Goal: Transaction & Acquisition: Subscribe to service/newsletter

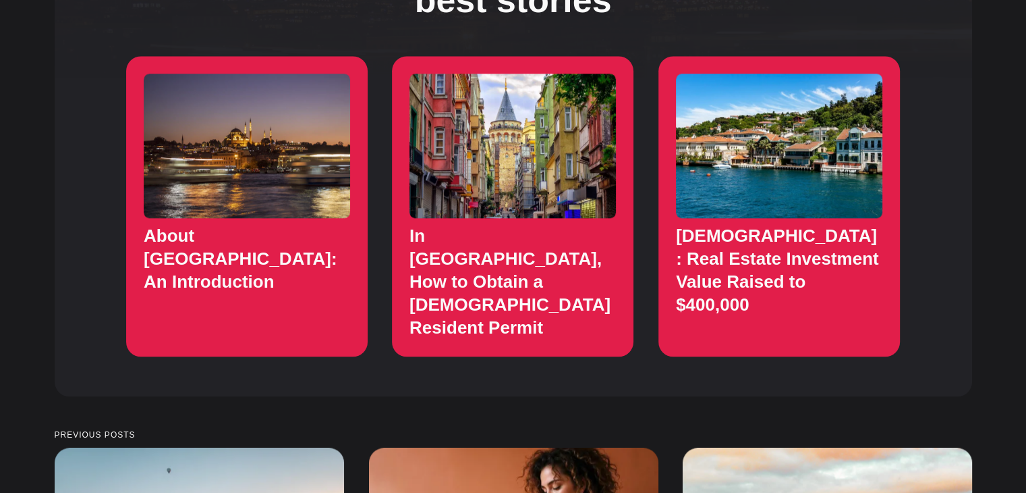
scroll to position [1503, 0]
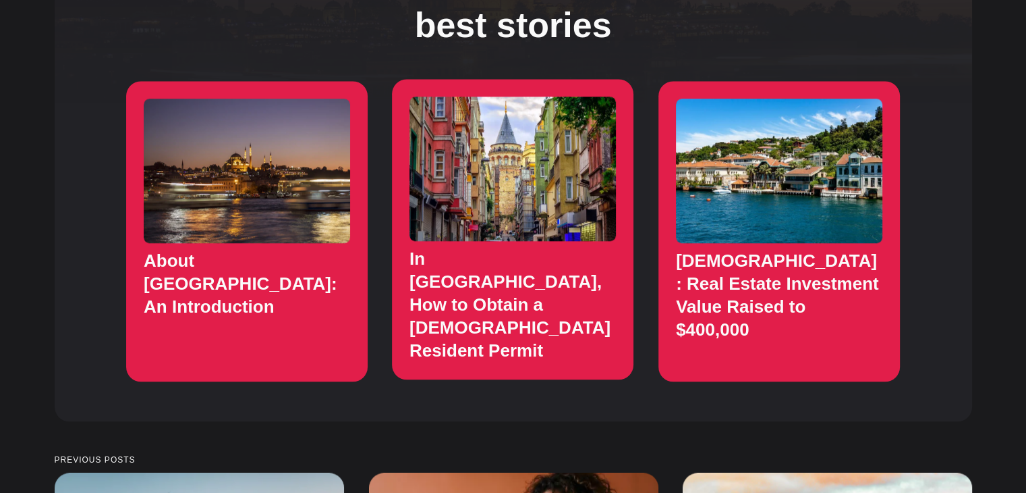
click at [542, 179] on link "In Turkey, How to Obtain a Turkish Resident Permit" at bounding box center [513, 229] width 242 height 300
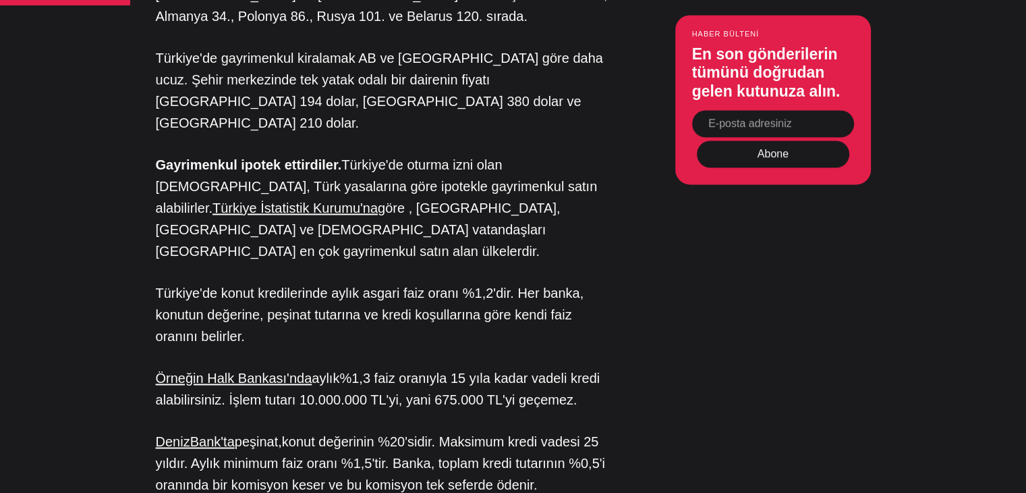
scroll to position [2033, 0]
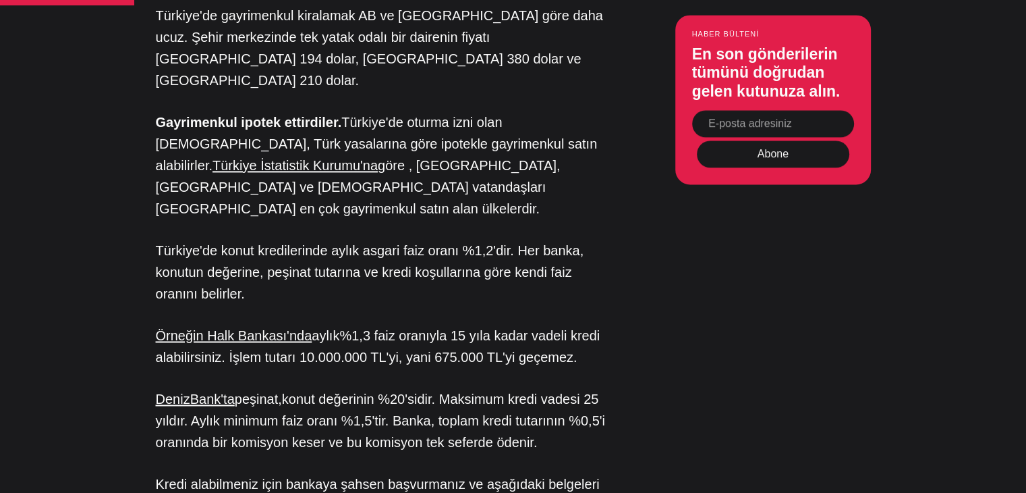
drag, startPoint x: 1011, startPoint y: 3, endPoint x: 760, endPoint y: 216, distance: 328.9
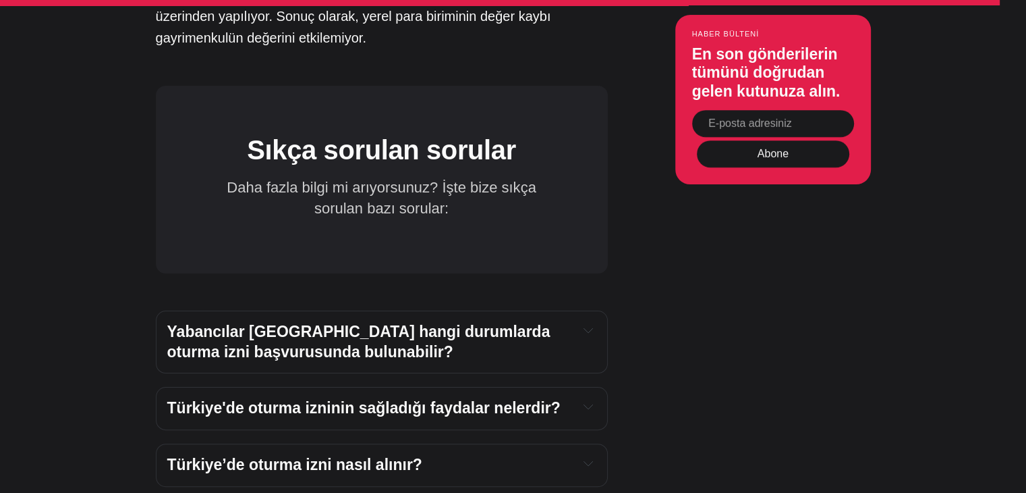
scroll to position [10426, 0]
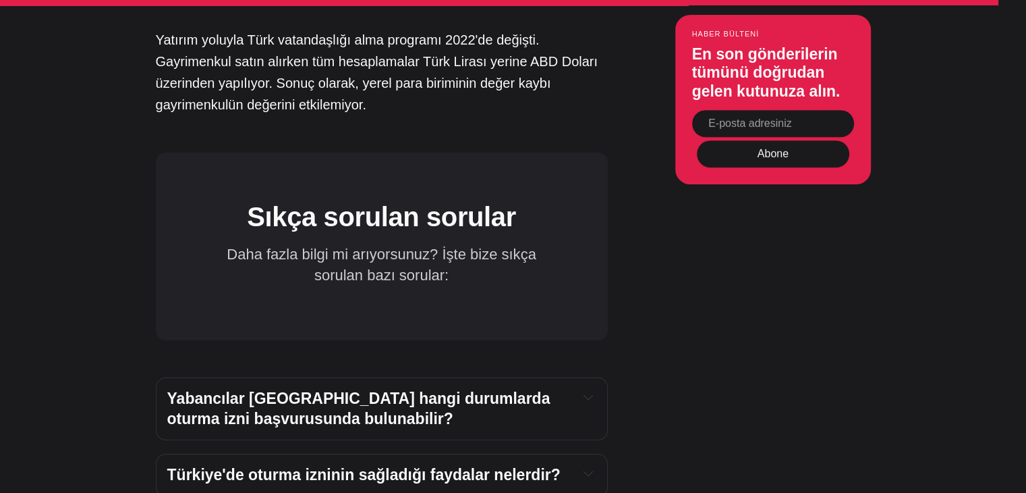
click at [586, 392] on icon at bounding box center [588, 396] width 9 height 9
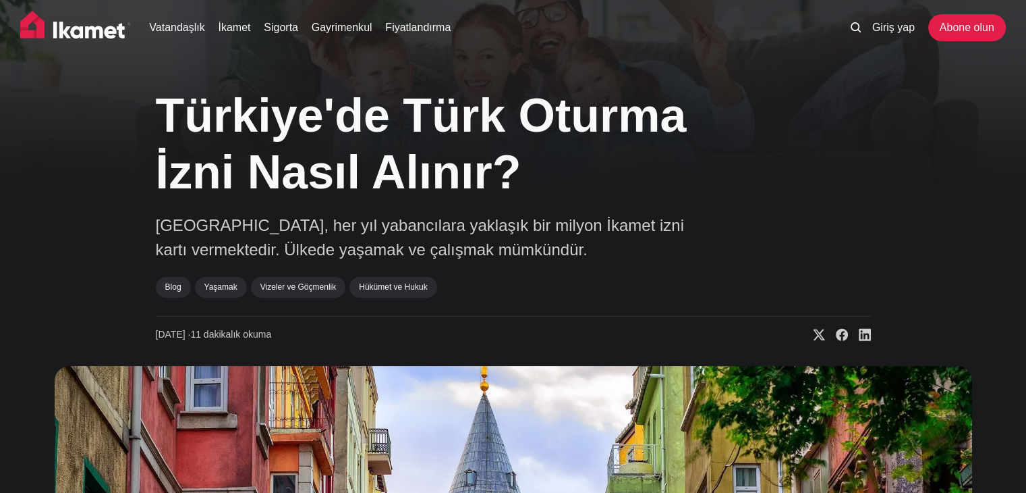
scroll to position [0, 0]
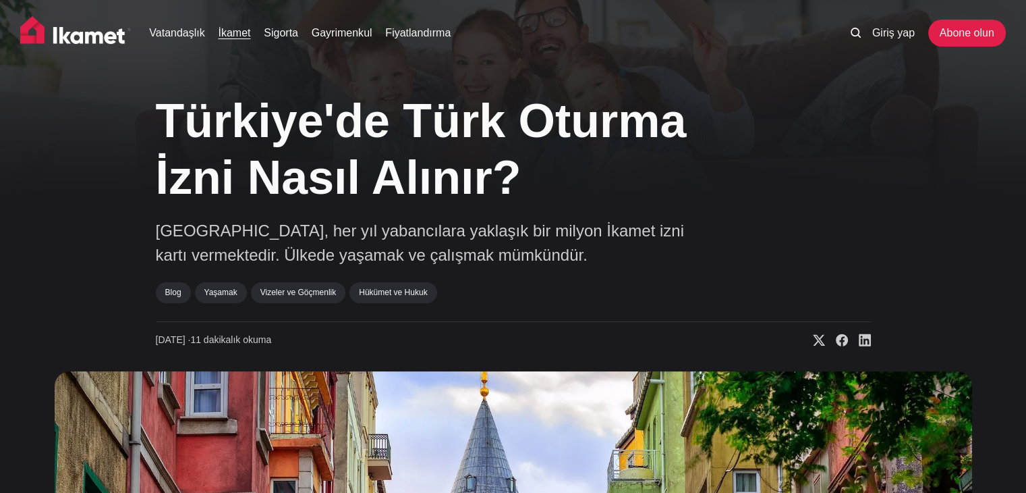
click at [233, 35] on font "İkamet" at bounding box center [234, 32] width 32 height 11
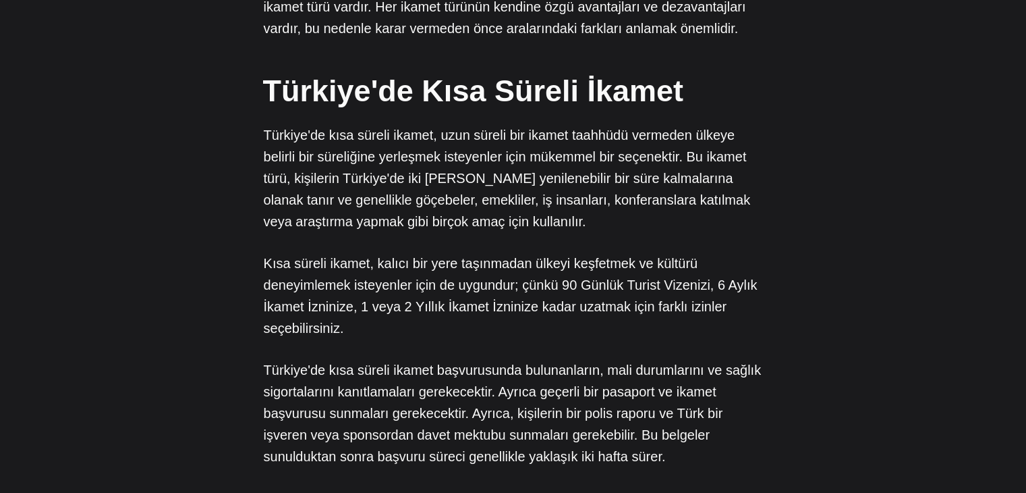
scroll to position [742, 0]
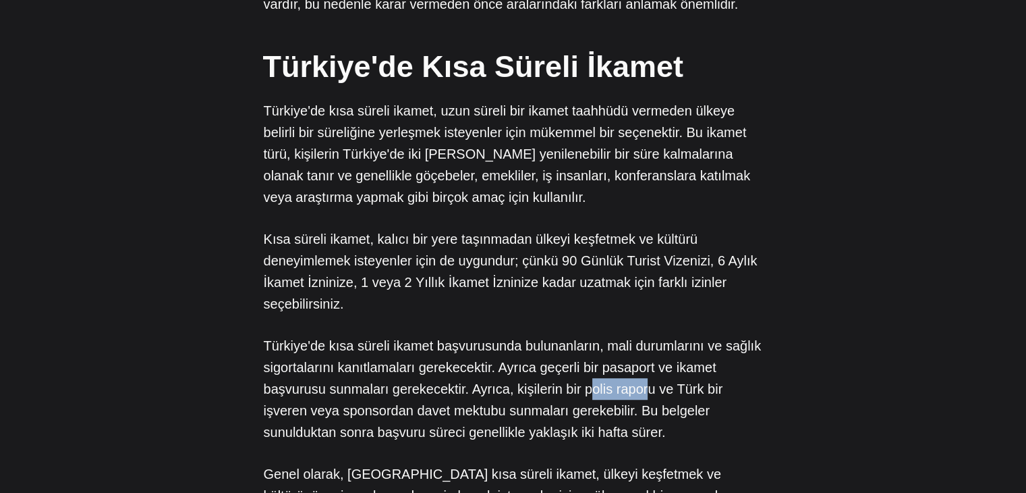
drag, startPoint x: 582, startPoint y: 347, endPoint x: 645, endPoint y: 343, distance: 63.6
click at [645, 343] on font "Türkiye'de kısa süreli ikamet başvurusunda bulunanların, mali durumlarını ve sa…" at bounding box center [513, 388] width 498 height 101
drag, startPoint x: 576, startPoint y: 347, endPoint x: 647, endPoint y: 346, distance: 70.8
click at [647, 346] on font "Türkiye'de kısa süreli ikamet başvurusunda bulunanların, mali durumlarını ve sa…" at bounding box center [513, 388] width 498 height 101
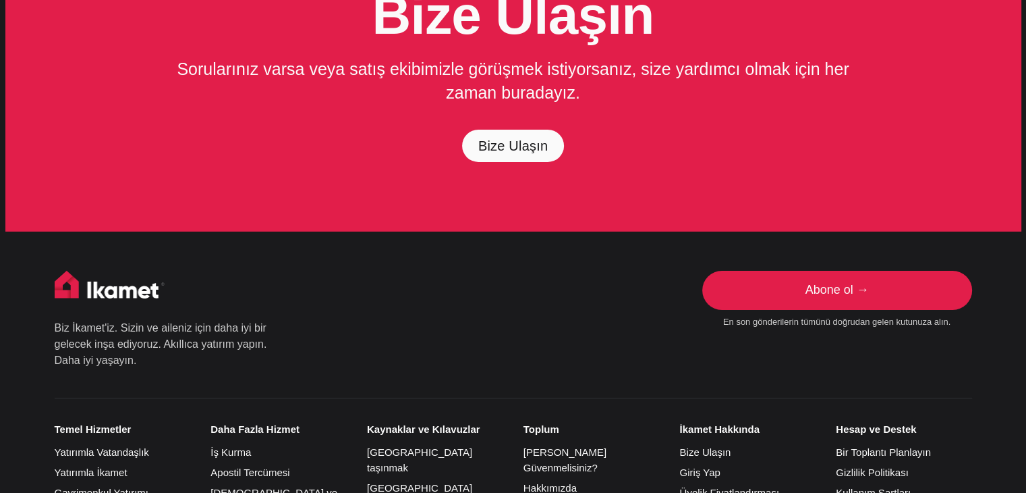
scroll to position [4590, 0]
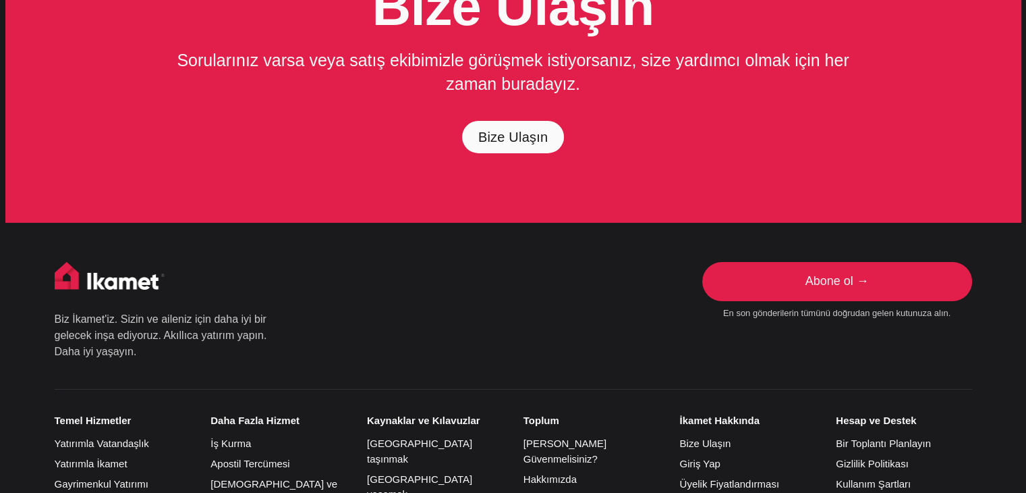
click at [652, 262] on div "Biz İkamet'iz. Sizin ve aileniz için daha iyi bir gelecek inşa ediyoruz. Akıllı…" at bounding box center [514, 318] width 918 height 112
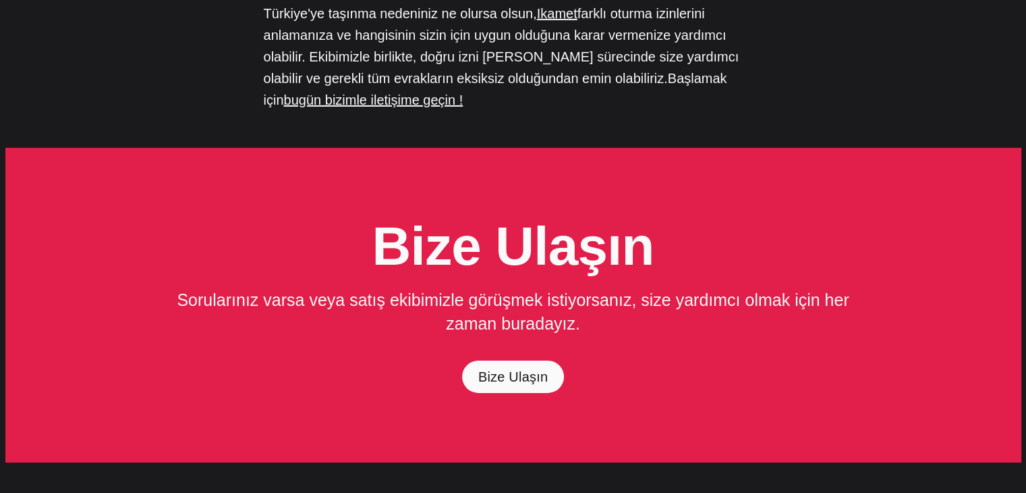
scroll to position [4320, 0]
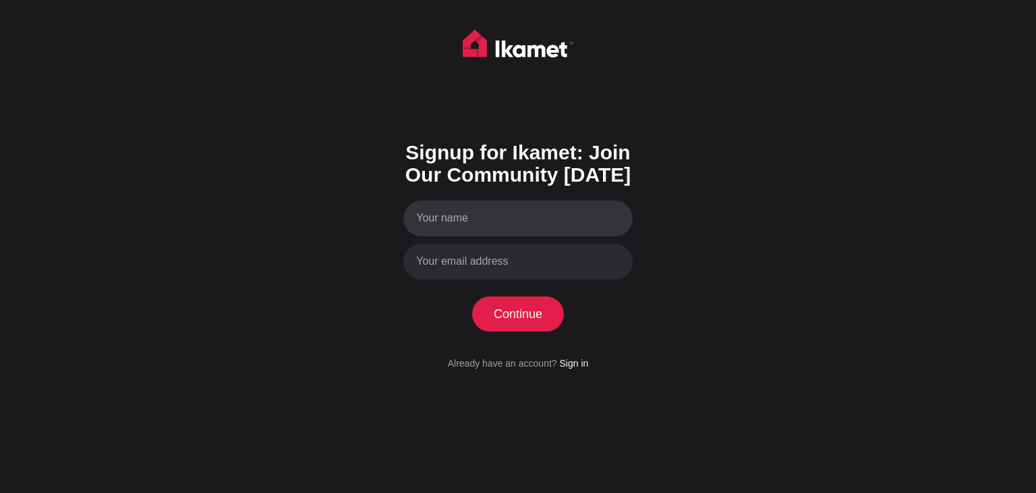
click at [488, 228] on input "Your name" at bounding box center [517, 218] width 229 height 36
click at [488, 228] on input "Rachel Pr" at bounding box center [517, 218] width 229 height 36
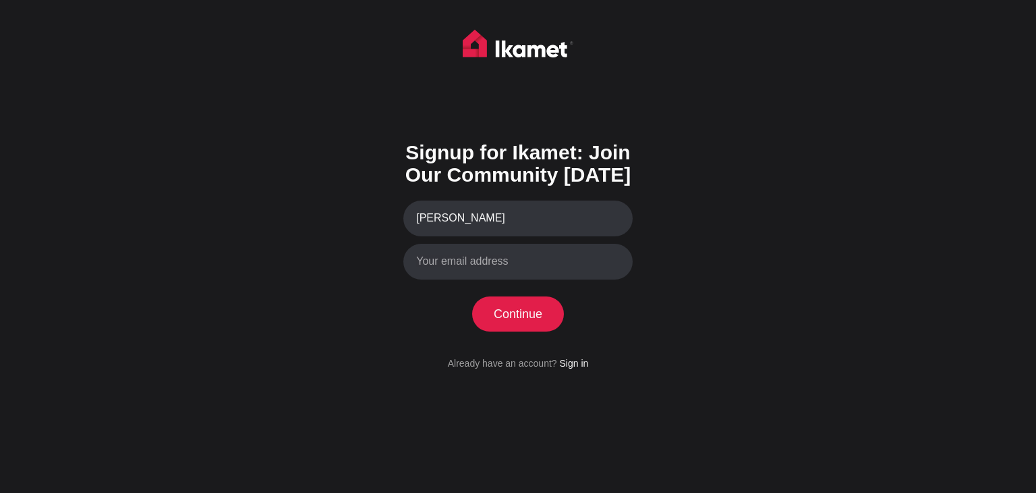
type input "Rachel Priestley"
click at [478, 265] on input "Your email address" at bounding box center [517, 262] width 229 height 36
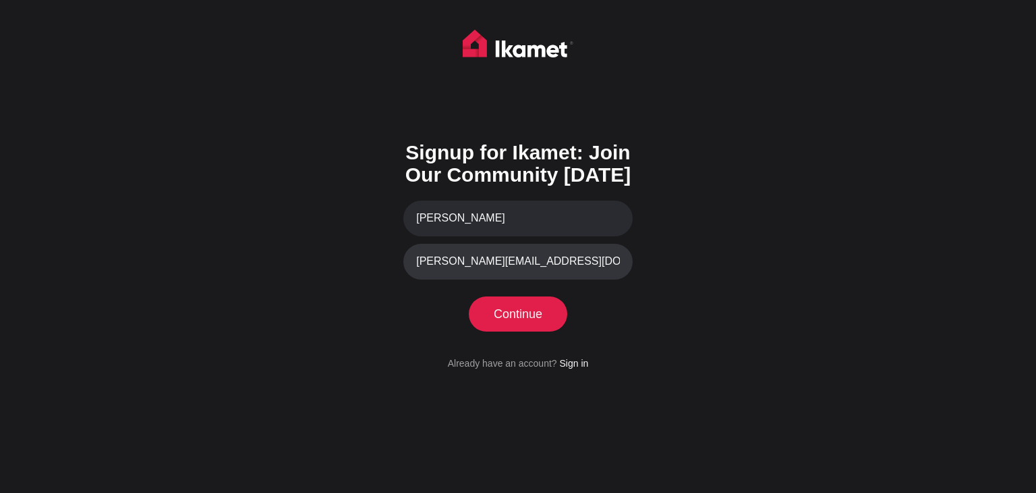
type input "rachel-priestley@hotmsil.co.uk"
click at [528, 324] on button "Continue" at bounding box center [518, 313] width 92 height 35
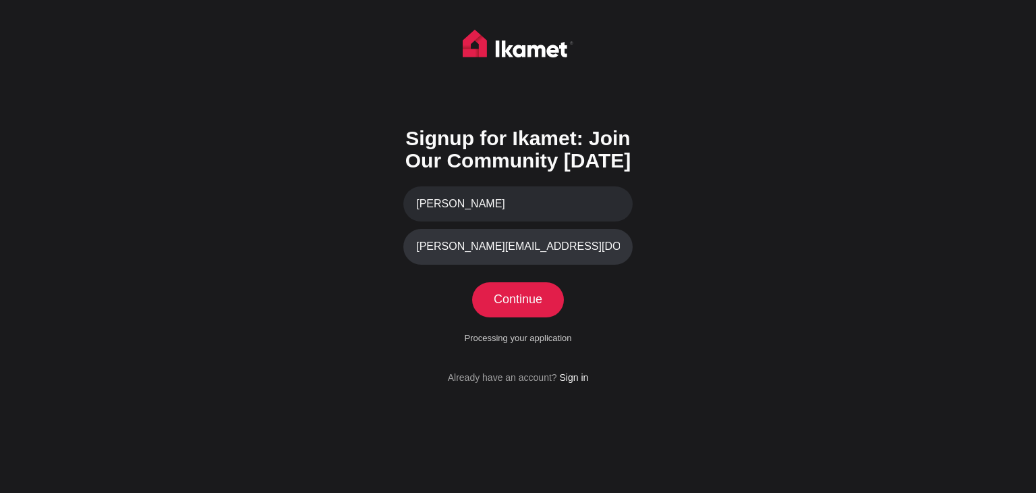
click at [529, 244] on input "rachel-priestley@hotmsil.co.uk" at bounding box center [517, 247] width 229 height 36
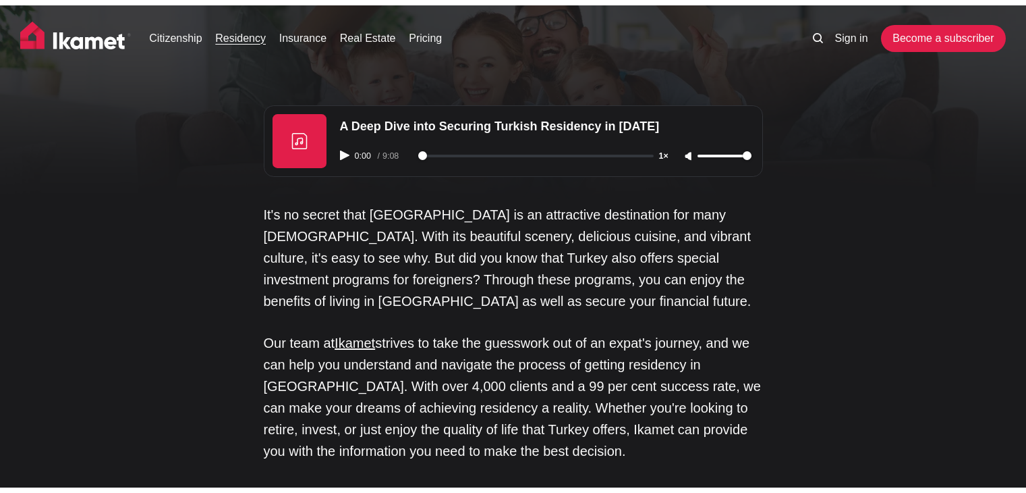
scroll to position [4471, 0]
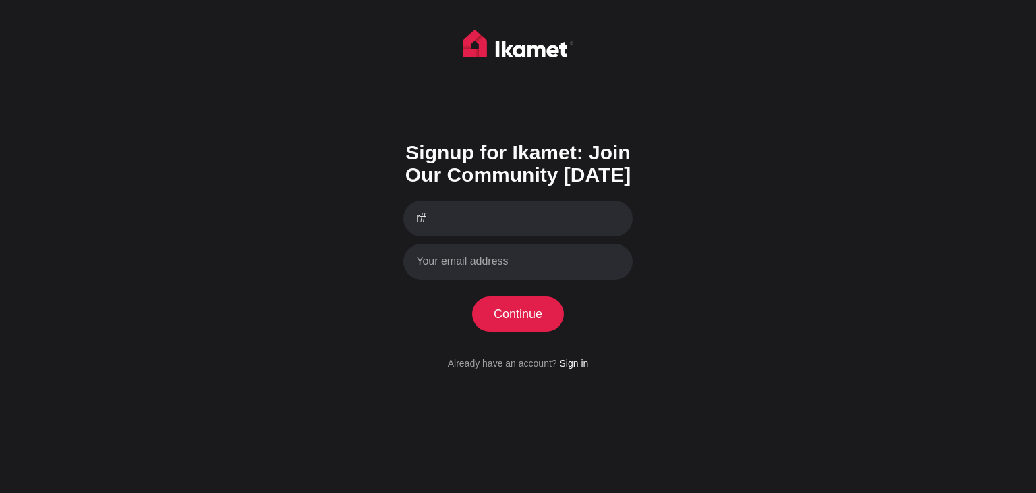
type input "r"
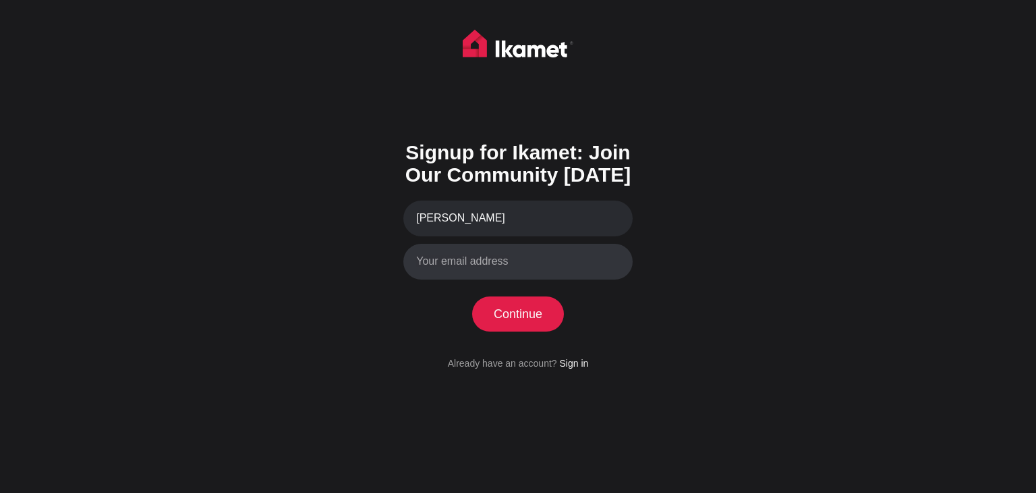
type input "[PERSON_NAME]"
click at [478, 264] on input "Your email address" at bounding box center [517, 262] width 229 height 36
click at [451, 266] on input "rache;#l-priestley@hotmail.co.uk" at bounding box center [517, 262] width 229 height 36
type input "rachel-priestley@hotmail.co.uk"
click at [522, 306] on button "Continue" at bounding box center [518, 313] width 92 height 35
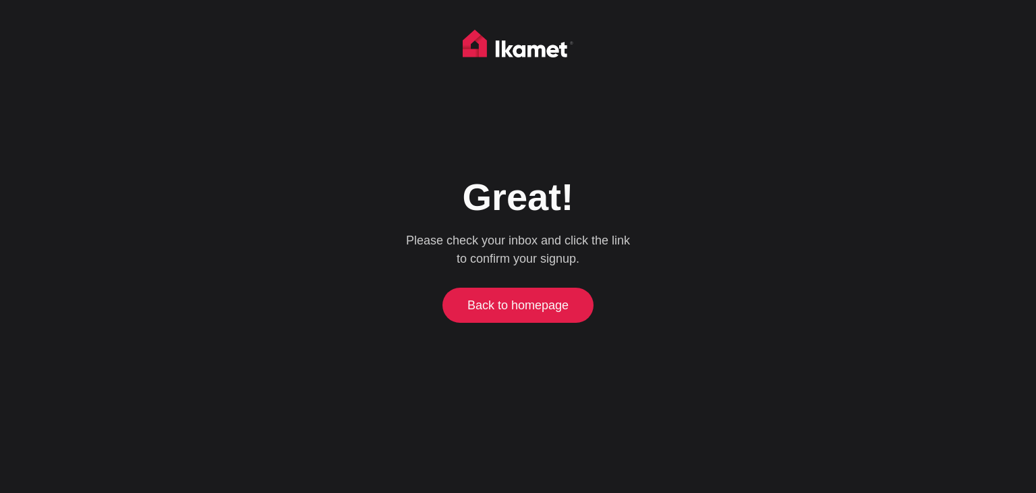
click at [522, 306] on link "Back to homepage" at bounding box center [518, 304] width 145 height 35
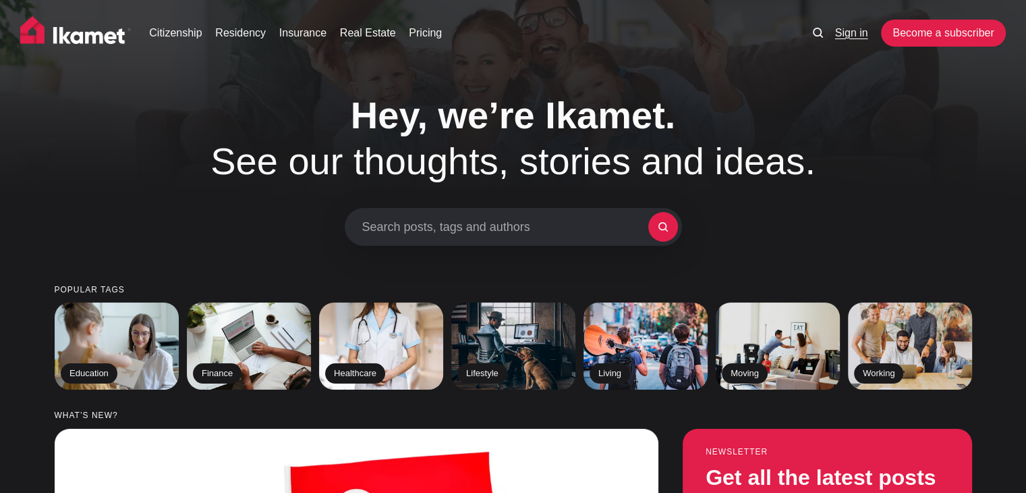
click at [852, 36] on link "Sign in" at bounding box center [851, 33] width 33 height 16
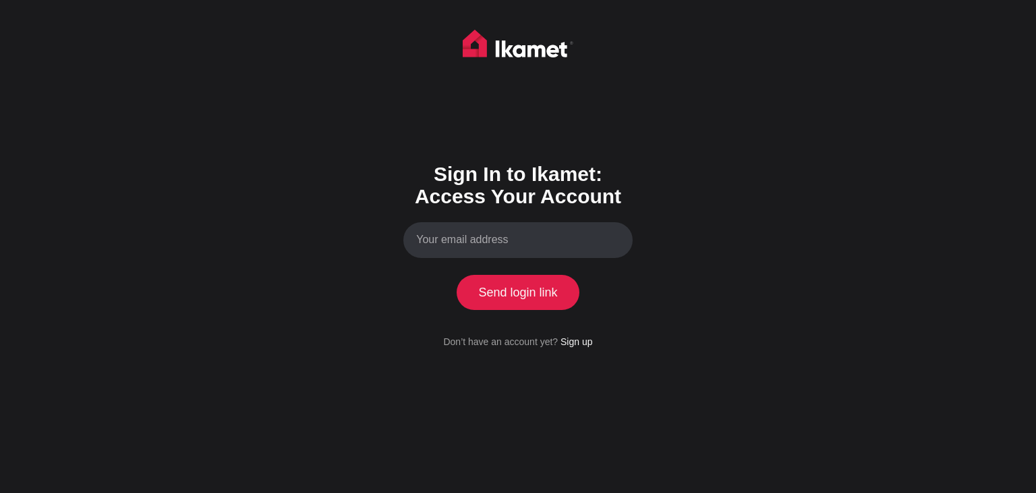
click at [518, 231] on input "Your email address" at bounding box center [517, 240] width 229 height 36
type input "[PERSON_NAME][EMAIL_ADDRESS][DOMAIN_NAME]"
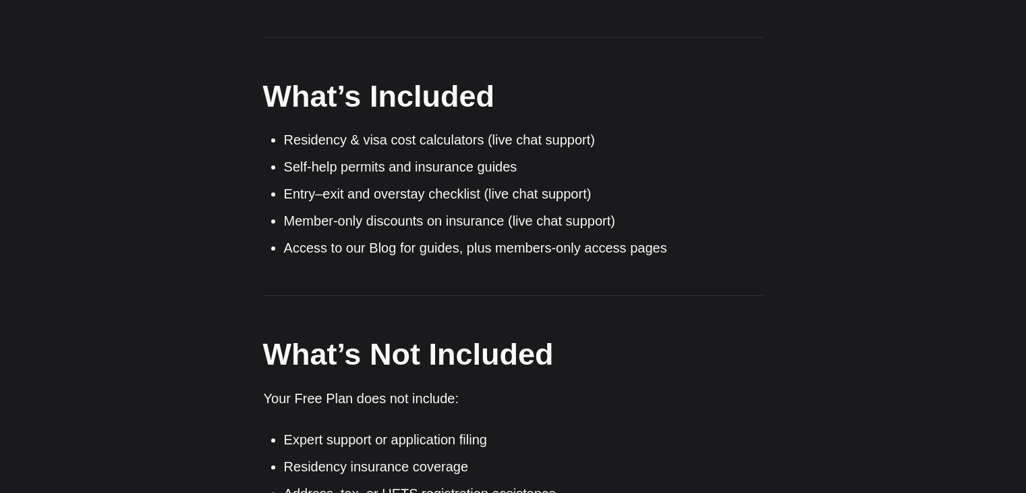
scroll to position [381, 0]
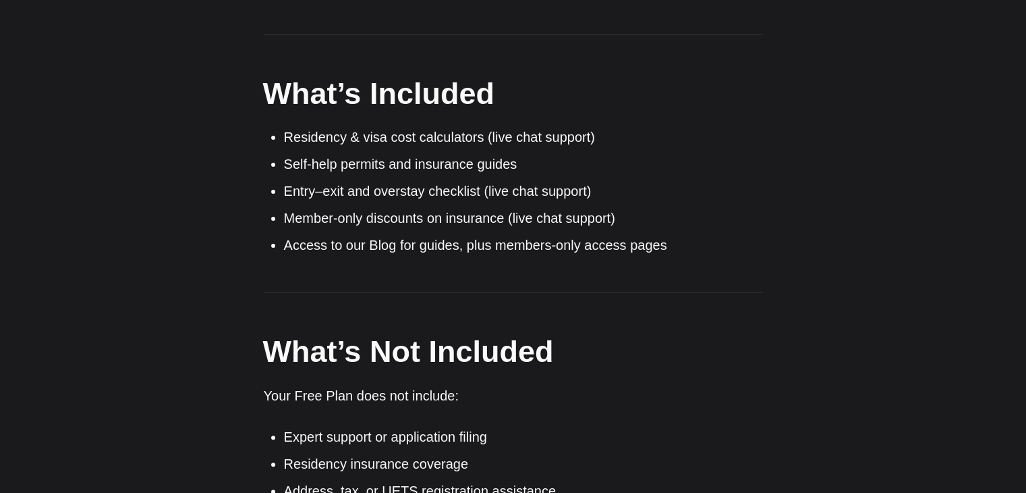
drag, startPoint x: 1030, startPoint y: 63, endPoint x: 1028, endPoint y: 130, distance: 66.8
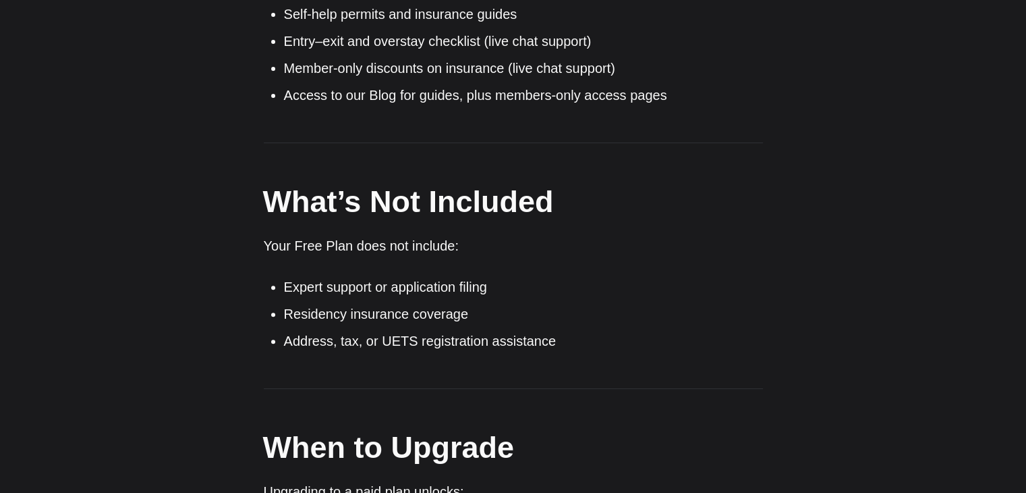
scroll to position [443, 0]
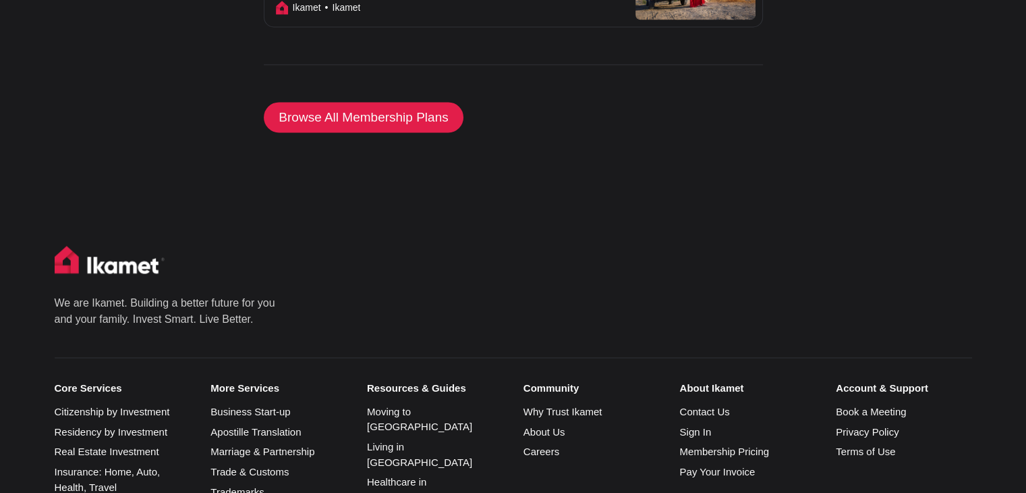
scroll to position [1860, 0]
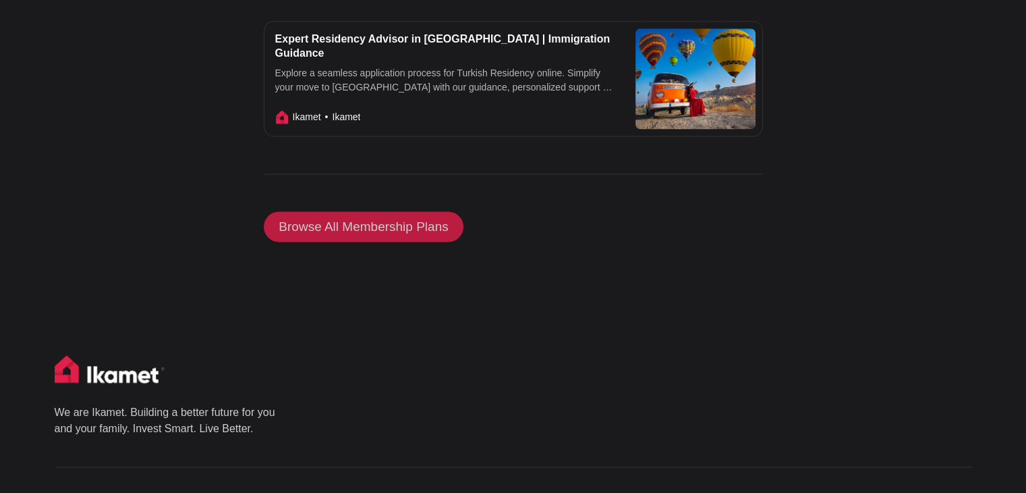
click at [376, 212] on link "Browse All Membership Plans" at bounding box center [364, 226] width 200 height 31
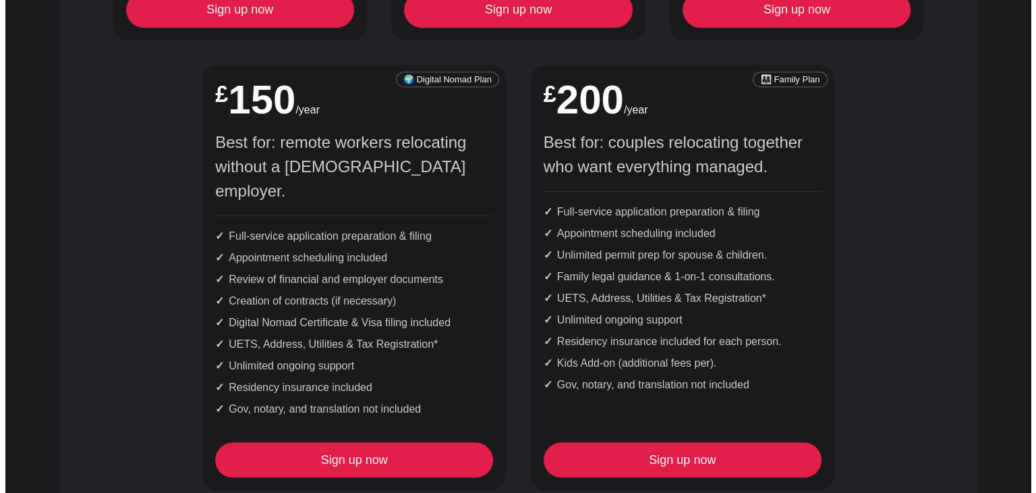
scroll to position [1101, 0]
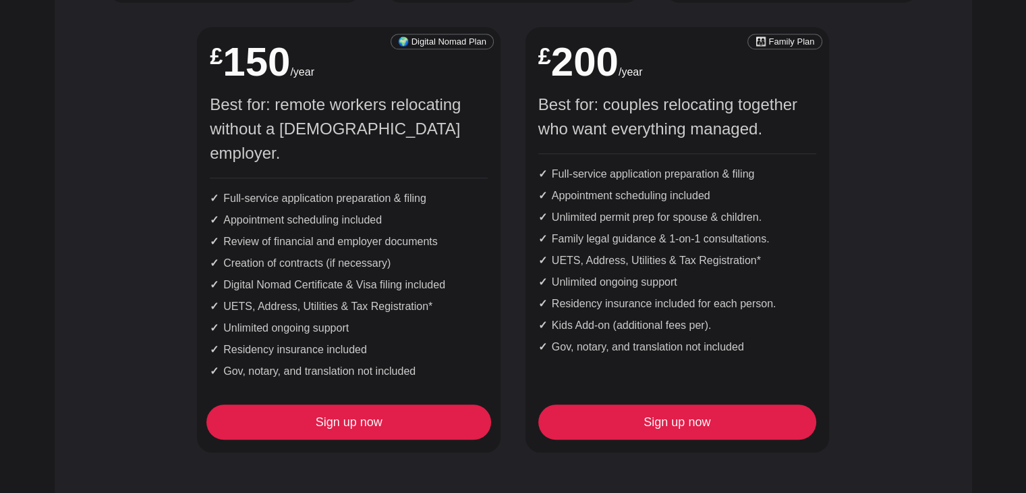
click at [312, 404] on link "Sign up now" at bounding box center [349, 421] width 278 height 35
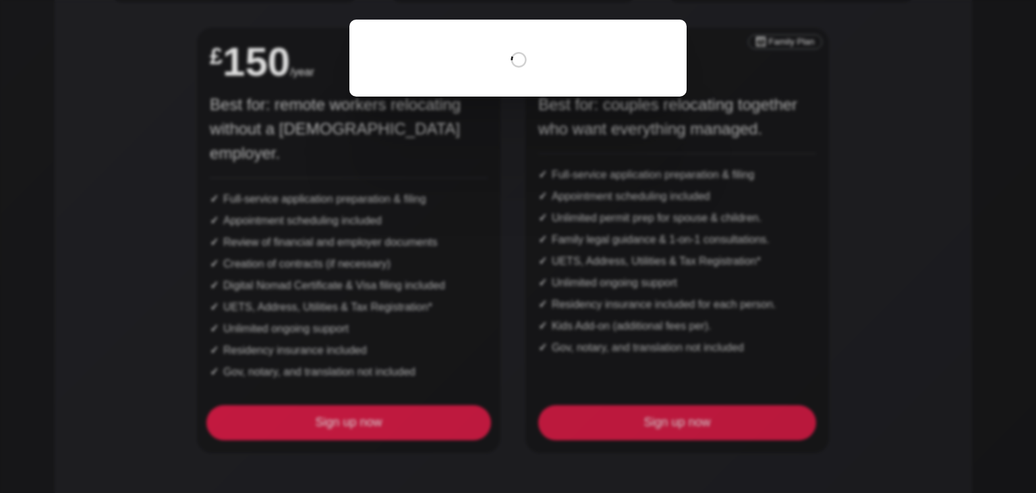
scroll to position [0, 0]
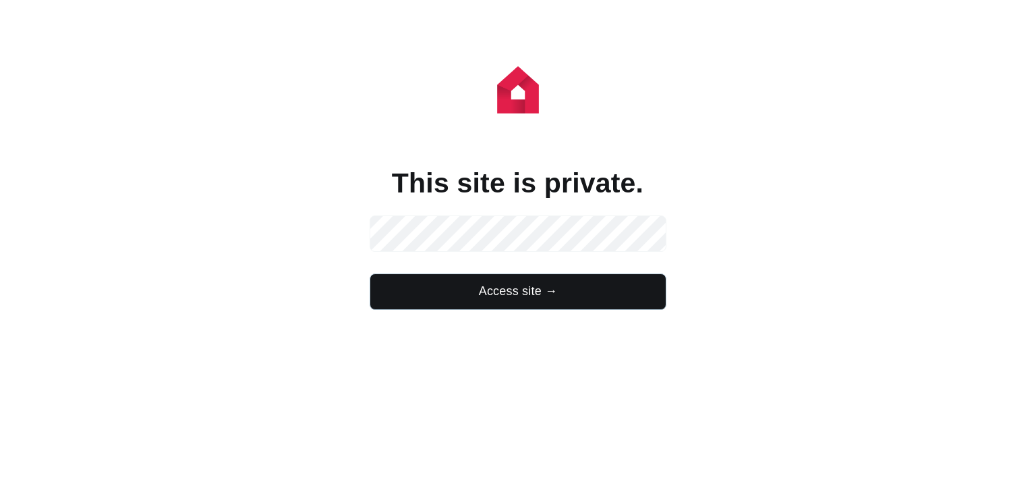
click at [477, 285] on span "Access site →" at bounding box center [517, 291] width 287 height 22
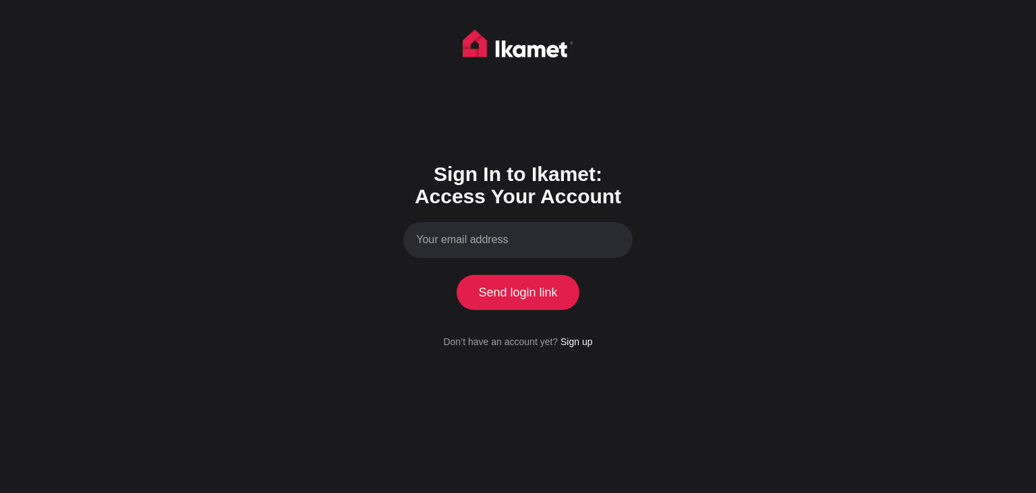
click at [457, 235] on input "Your email address" at bounding box center [517, 240] width 229 height 36
type input "rachel-priestley@hotmail.co.uk"
click at [507, 299] on button "Send login link" at bounding box center [518, 292] width 123 height 35
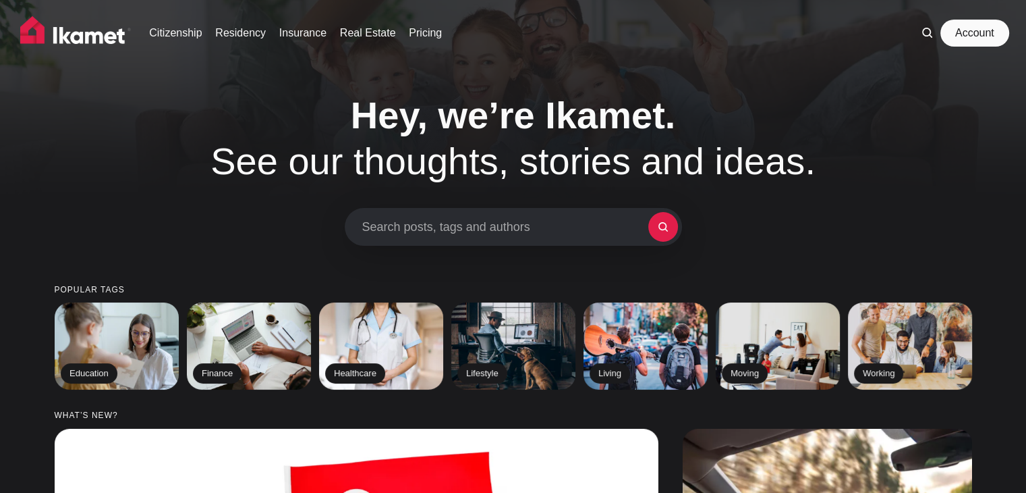
click at [982, 27] on link "Account" at bounding box center [975, 33] width 62 height 27
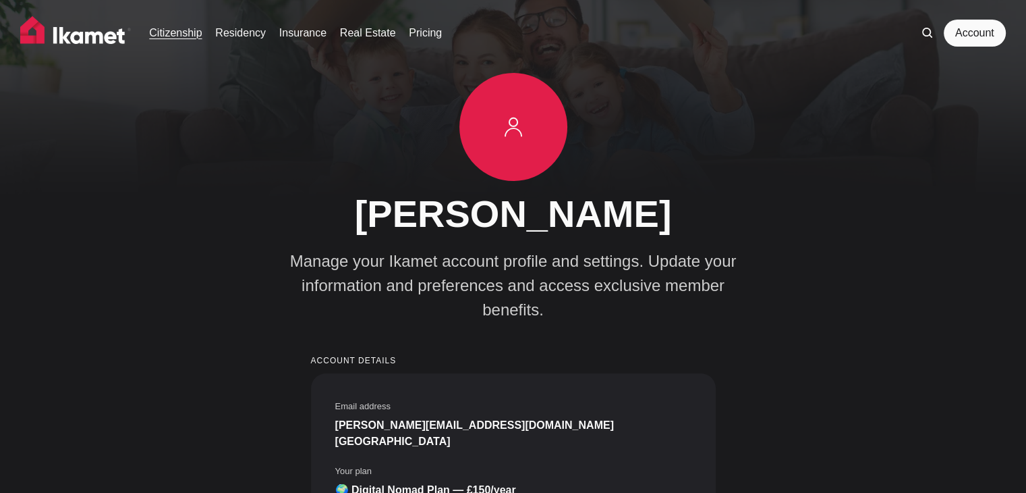
click at [179, 35] on link "Citizenship" at bounding box center [175, 33] width 53 height 16
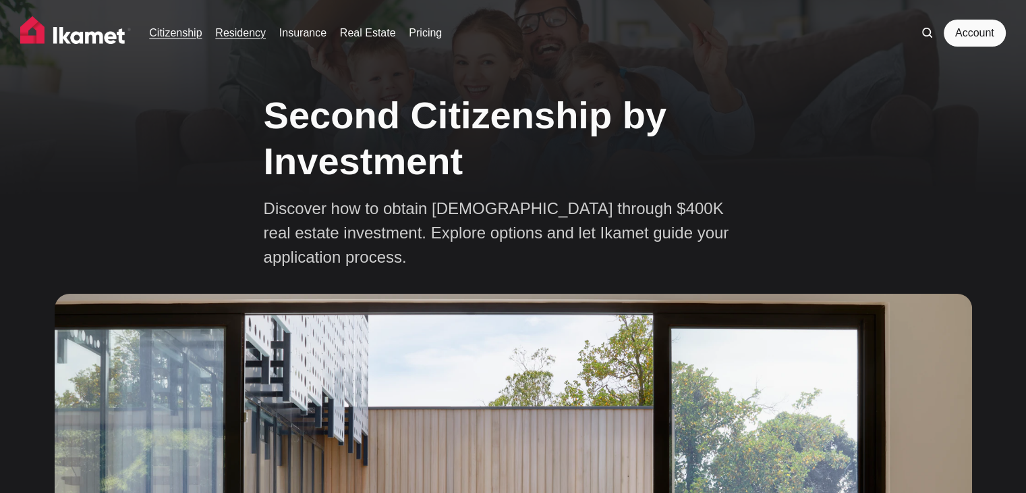
click at [245, 33] on link "Residency" at bounding box center [240, 33] width 51 height 16
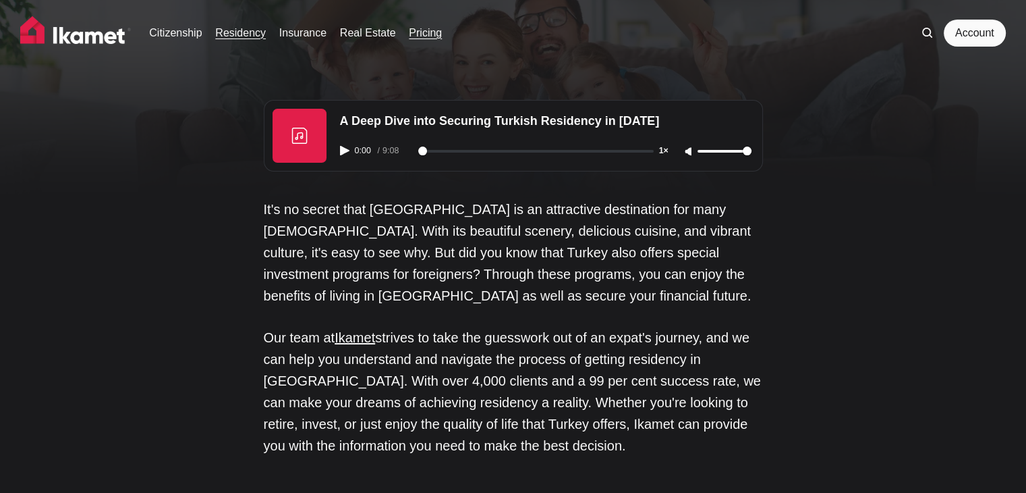
click at [429, 34] on link "Pricing" at bounding box center [425, 33] width 33 height 16
